Goal: Task Accomplishment & Management: Complete application form

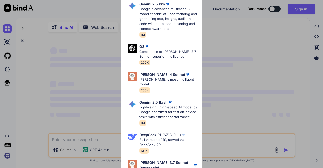
scroll to position [202, 0]
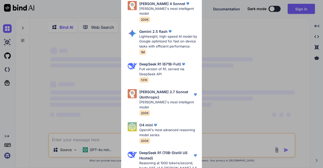
type textarea "x"
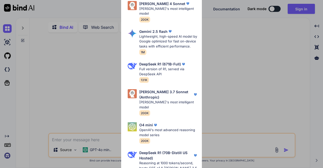
scroll to position [0, 0]
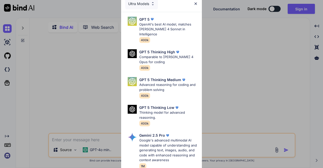
click at [194, 6] on div "Ultra Models" at bounding box center [161, 4] width 81 height 16
click at [196, 3] on img at bounding box center [196, 4] width 4 height 4
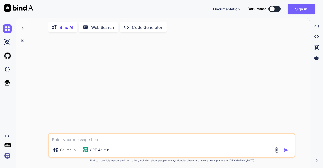
click at [79, 139] on textarea at bounding box center [172, 138] width 246 height 9
paste textarea "Create a fully responsive, single-page restaurant website for "Yum Indian" with…"
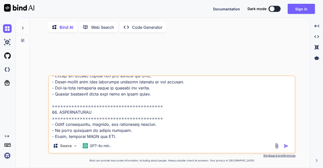
scroll to position [941, 0]
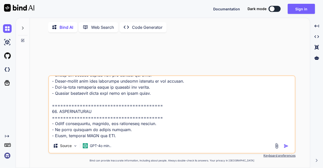
drag, startPoint x: 119, startPoint y: 136, endPoint x: 49, endPoint y: 143, distance: 71.3
click at [49, 143] on div "Source GPT-4o min.." at bounding box center [172, 114] width 248 height 78
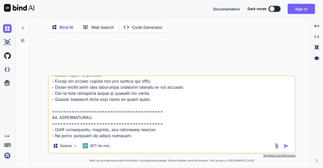
scroll to position [935, 0]
drag, startPoint x: 132, startPoint y: 137, endPoint x: 34, endPoint y: 138, distance: 98.5
click at [34, 138] on div "Source GPT-4o min.. Created with Bind Always check its answers. Privacy in Bind…" at bounding box center [172, 102] width 276 height 132
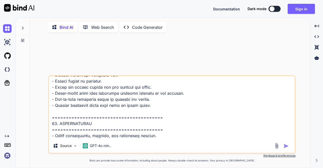
type textarea "Create a fully responsive, single-page restaurant website for "Yum Indian" with…"
click at [277, 149] on img at bounding box center [277, 146] width 6 height 6
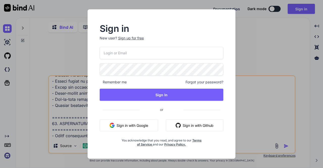
click at [264, 110] on div "Sign in New user? Sign up for free Remember me Forgot your password? Sign In or…" at bounding box center [161, 84] width 323 height 168
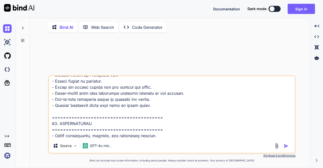
click at [288, 147] on img "button" at bounding box center [286, 145] width 5 height 5
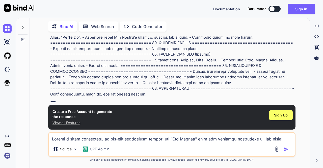
scroll to position [368, 0]
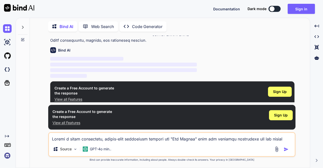
click at [269, 47] on div "Bind AI" at bounding box center [172, 50] width 245 height 6
click at [276, 89] on span "Sign Up" at bounding box center [280, 91] width 14 height 5
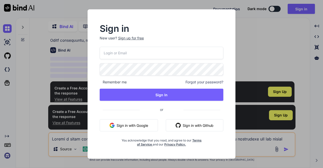
click at [142, 125] on button "Sign in with Google" at bounding box center [129, 125] width 58 height 12
click at [138, 38] on div "Sign up for free" at bounding box center [131, 38] width 26 height 5
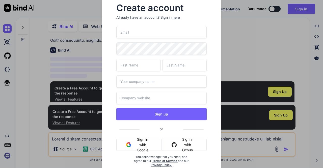
click at [140, 29] on input "email" at bounding box center [161, 32] width 90 height 12
paste input "[EMAIL_ADDRESS][DOMAIN_NAME]"
type input "[EMAIL_ADDRESS][DOMAIN_NAME]"
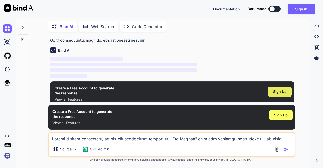
click at [285, 89] on span "Sign Up" at bounding box center [280, 91] width 14 height 5
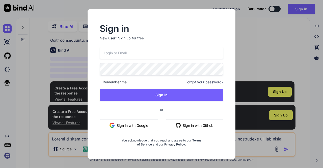
click at [133, 38] on div "Sign up for free" at bounding box center [131, 38] width 26 height 5
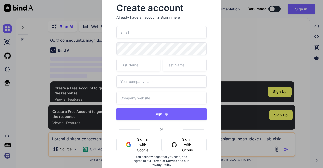
click at [141, 35] on input "email" at bounding box center [161, 32] width 90 height 12
paste input "[EMAIL_ADDRESS][DOMAIN_NAME]"
type input "[EMAIL_ADDRESS][DOMAIN_NAME]"
click at [133, 66] on input "text" at bounding box center [138, 65] width 44 height 12
type input "bewww"
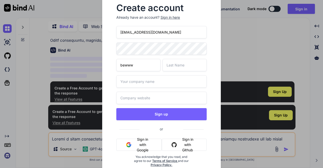
click at [184, 62] on input "text" at bounding box center [185, 65] width 44 height 12
type input "op"
click at [159, 85] on input "text" at bounding box center [161, 81] width 90 height 12
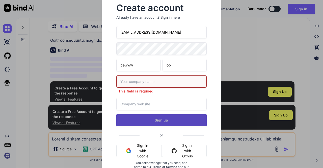
click at [142, 114] on button "Sign up" at bounding box center [161, 120] width 90 height 12
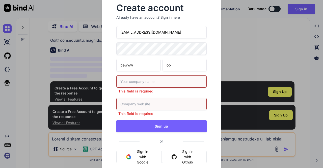
click at [149, 82] on input "text" at bounding box center [161, 81] width 90 height 12
type input "beww"
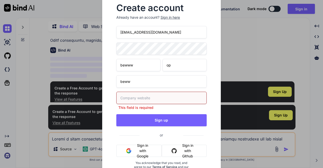
click at [141, 105] on div "This field is required" at bounding box center [161, 101] width 90 height 18
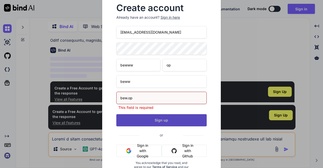
type input "bew.op"
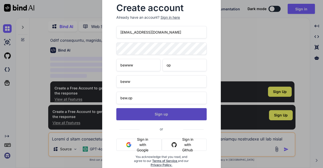
click at [139, 116] on button "Sign up" at bounding box center [161, 114] width 90 height 12
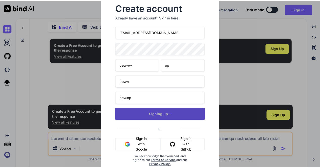
scroll to position [0, 0]
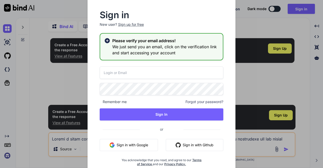
click at [128, 73] on input "email" at bounding box center [162, 72] width 124 height 12
paste input "[EMAIL_ADDRESS][DOMAIN_NAME]"
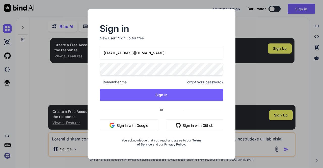
type input "[EMAIL_ADDRESS][DOMAIN_NAME]"
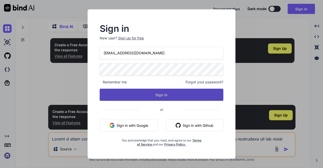
click at [159, 93] on button "Sign In" at bounding box center [162, 95] width 124 height 12
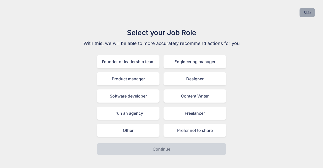
click at [309, 14] on button "Skip" at bounding box center [307, 12] width 15 height 9
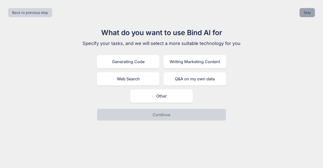
click at [306, 15] on button "Skip" at bounding box center [307, 12] width 15 height 9
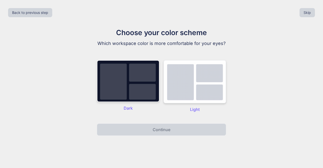
click at [207, 78] on img at bounding box center [195, 81] width 63 height 43
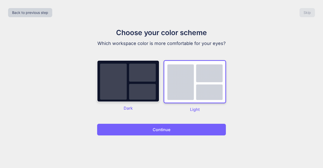
click at [196, 130] on button "Continue" at bounding box center [161, 130] width 129 height 12
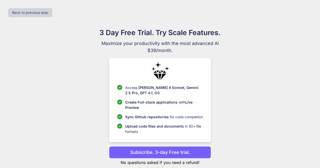
scroll to position [11, 0]
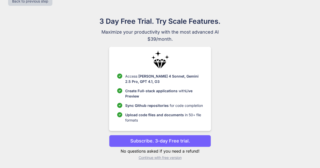
click at [161, 156] on p "Continue with free version" at bounding box center [160, 157] width 102 height 5
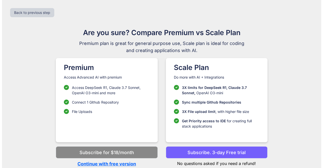
scroll to position [0, 0]
click at [131, 164] on p "Continue with free version" at bounding box center [107, 163] width 102 height 7
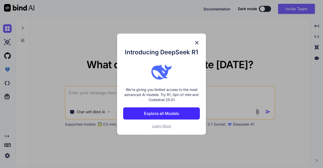
click at [179, 117] on button "Explore all Models" at bounding box center [161, 113] width 77 height 12
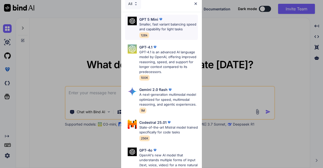
click at [163, 19] on img at bounding box center [160, 19] width 5 height 5
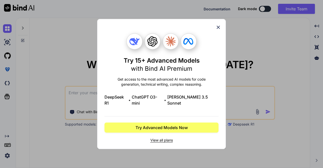
click at [218, 29] on icon at bounding box center [218, 27] width 3 height 3
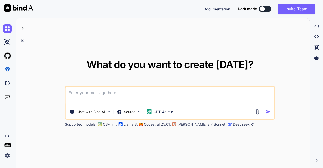
click at [171, 94] on textarea at bounding box center [170, 96] width 209 height 19
click at [114, 97] on textarea at bounding box center [170, 96] width 209 height 19
paste textarea "Create a fully responsive, single-page restaurant website for "Yum Indian" with…"
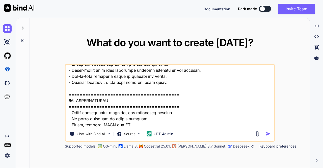
scroll to position [995, 0]
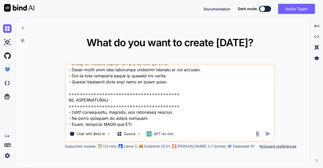
drag, startPoint x: 137, startPoint y: 126, endPoint x: 68, endPoint y: 120, distance: 69.4
click at [68, 120] on textarea at bounding box center [170, 96] width 209 height 63
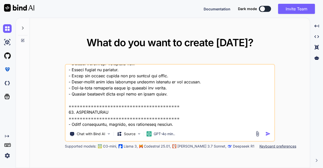
scroll to position [989, 0]
type textarea "Create a fully responsive, single-page restaurant website for "Yum Indian" with…"
click at [267, 136] on img "button" at bounding box center [268, 133] width 5 height 5
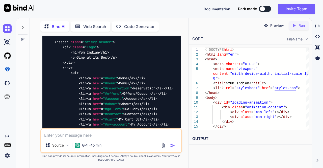
scroll to position [847, 0]
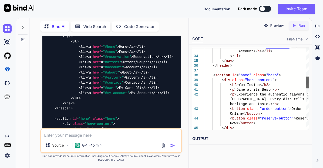
click at [308, 88] on div at bounding box center [307, 83] width 3 height 12
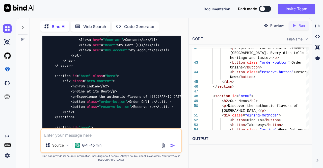
scroll to position [902, 0]
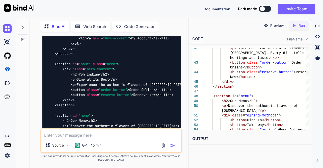
click at [20, 26] on div at bounding box center [23, 25] width 10 height 17
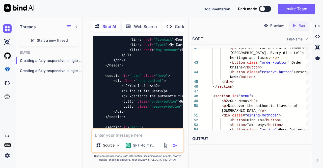
scroll to position [1290, 0]
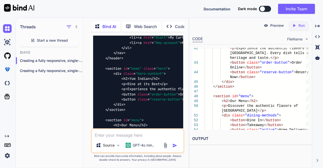
click at [78, 28] on div at bounding box center [71, 26] width 13 height 7
click at [76, 26] on icon at bounding box center [77, 27] width 4 height 4
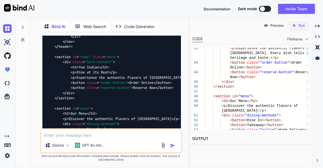
click at [271, 28] on p "Preview" at bounding box center [278, 25] width 14 height 5
click at [296, 28] on div "Created with Pixso. Run" at bounding box center [299, 25] width 20 height 9
click at [271, 24] on p "Preview" at bounding box center [278, 25] width 14 height 5
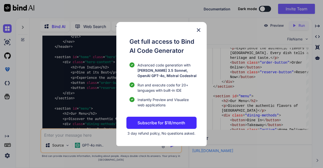
click at [198, 30] on img at bounding box center [199, 30] width 6 height 6
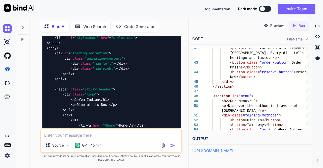
scroll to position [772, 0]
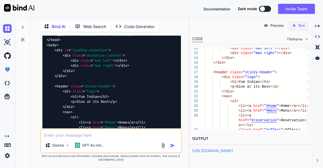
click at [225, 153] on link "[URL][DOMAIN_NAME]" at bounding box center [213, 150] width 41 height 5
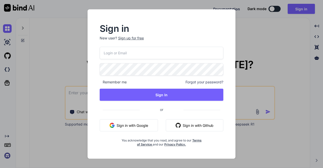
click at [136, 51] on input "email" at bounding box center [162, 53] width 124 height 12
paste input "[EMAIL_ADDRESS][DOMAIN_NAME]"
type input "[EMAIL_ADDRESS][DOMAIN_NAME]"
click at [236, 88] on div "Sign in New user? Sign up for free bewopi8492@besaies.com Remember me Forgot yo…" at bounding box center [162, 83] width 162 height 149
